Goal: Find specific page/section: Find specific page/section

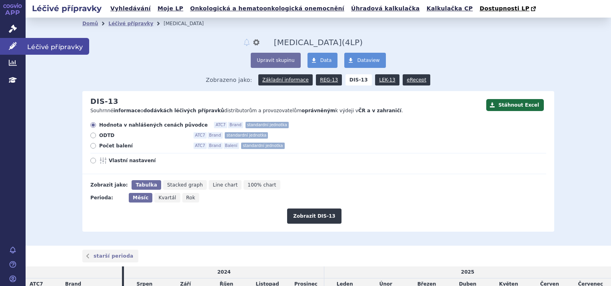
click at [14, 45] on icon at bounding box center [13, 46] width 8 height 8
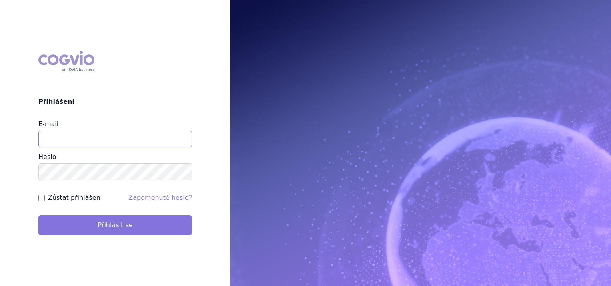
type input "[PERSON_NAME][EMAIL_ADDRESS][PERSON_NAME][DOMAIN_NAME]"
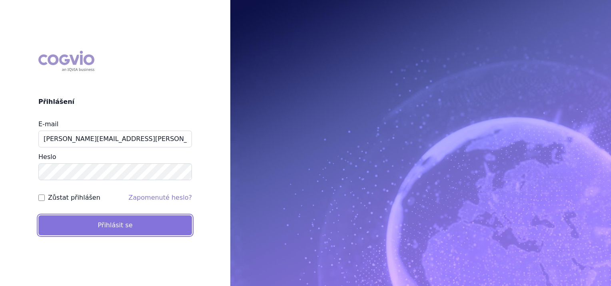
click at [140, 230] on button "Přihlásit se" at bounding box center [115, 226] width 154 height 20
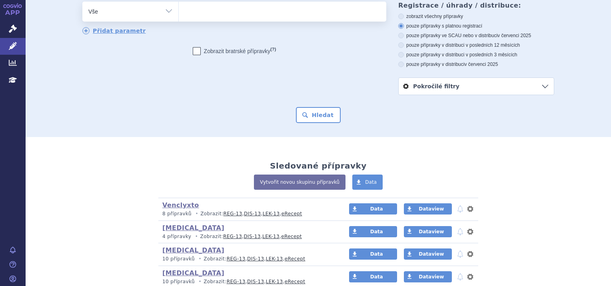
scroll to position [98, 0]
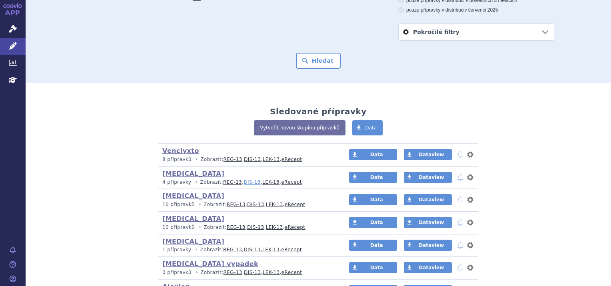
click at [244, 182] on link "DIS-13" at bounding box center [252, 183] width 17 height 6
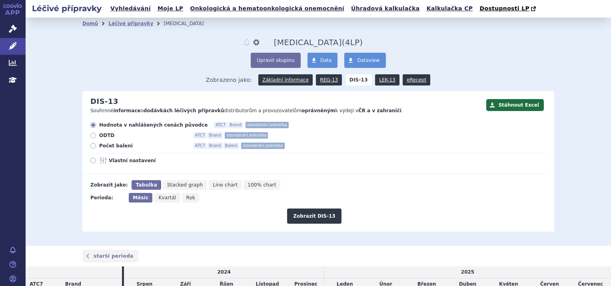
scroll to position [61, 0]
